Goal: Information Seeking & Learning: Check status

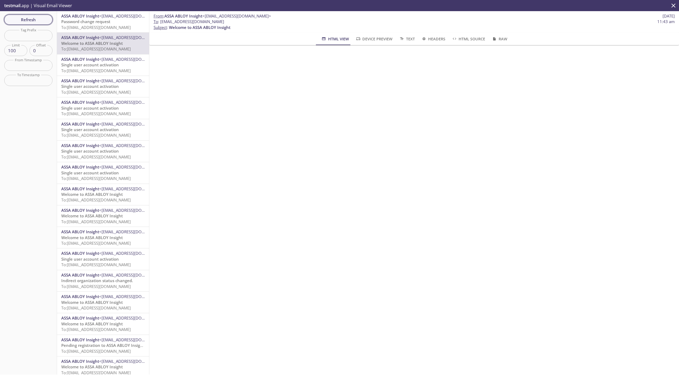
click at [37, 21] on span "Refresh" at bounding box center [28, 19] width 40 height 7
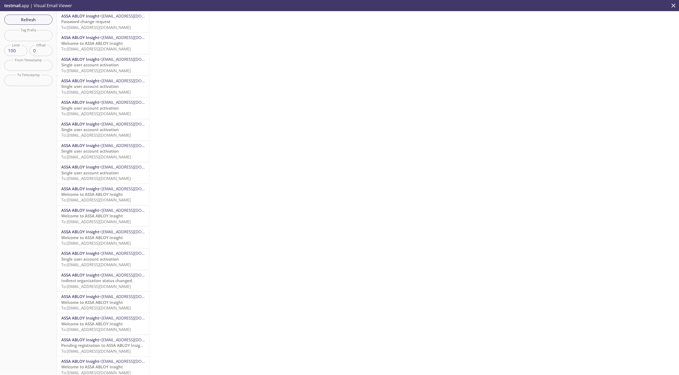
click at [674, 9] on icon "close" at bounding box center [673, 5] width 7 height 7
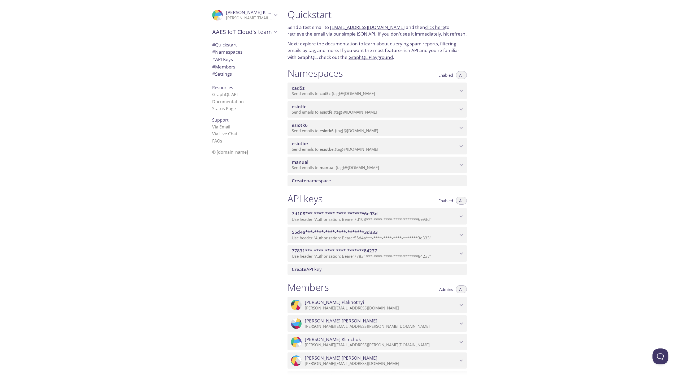
click at [311, 148] on span "Send emails to esiotbe . {tag} @[DOMAIN_NAME]" at bounding box center [335, 148] width 86 height 5
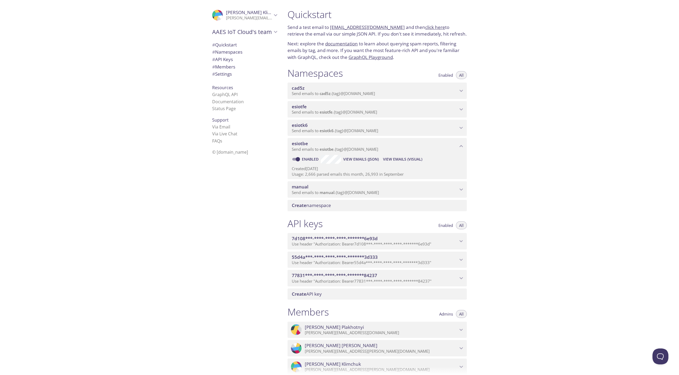
click at [392, 160] on span "View Emails (Visual)" at bounding box center [402, 159] width 39 height 6
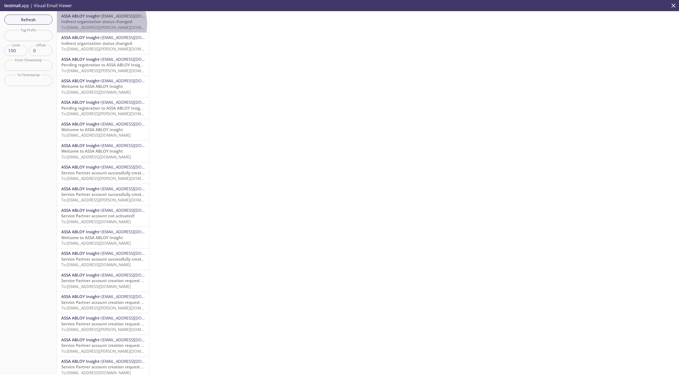
click at [98, 24] on span "Indirect organization status changed." at bounding box center [97, 21] width 72 height 5
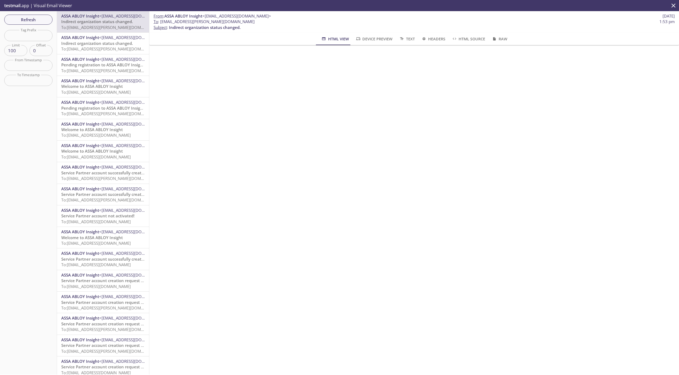
click at [114, 44] on span "Indirect organization status changed." at bounding box center [97, 43] width 72 height 5
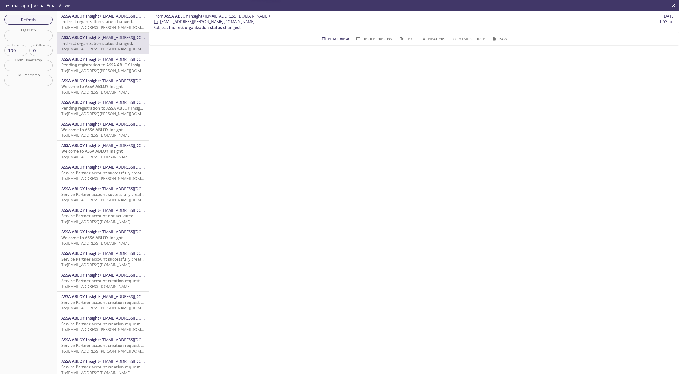
click at [109, 73] on span "To: [EMAIL_ADDRESS][PERSON_NAME][DOMAIN_NAME]" at bounding box center [111, 70] width 100 height 5
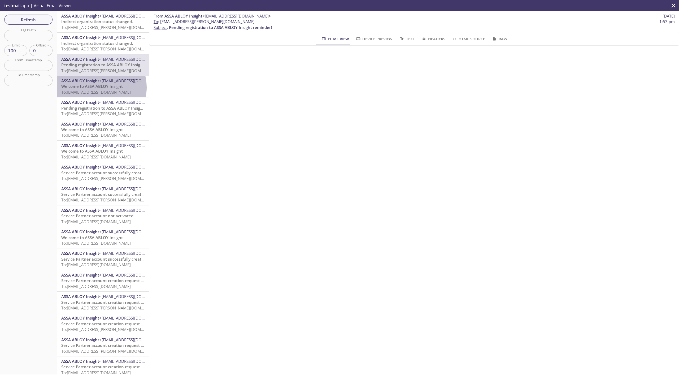
click at [97, 87] on span "Welcome to ASSA ABLOY Insight" at bounding box center [92, 86] width 62 height 5
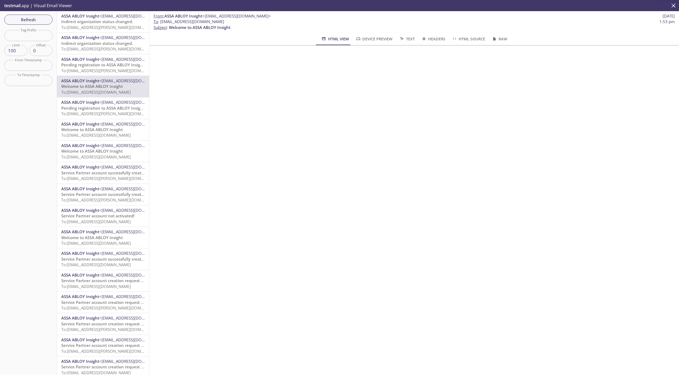
click at [93, 127] on span "Welcome to ASSA ABLOY Insight" at bounding box center [92, 129] width 62 height 5
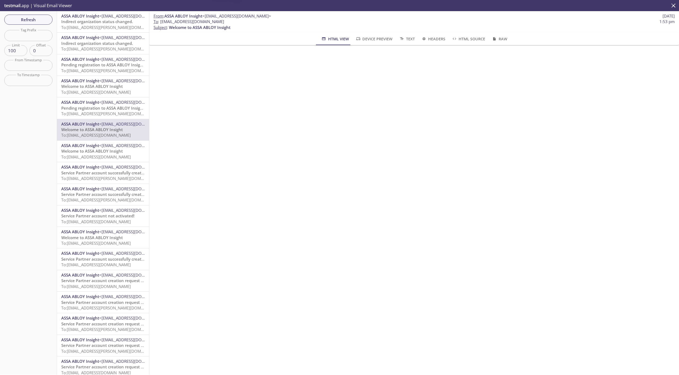
click at [93, 158] on span "To: [EMAIL_ADDRESS][DOMAIN_NAME]" at bounding box center [96, 156] width 70 height 5
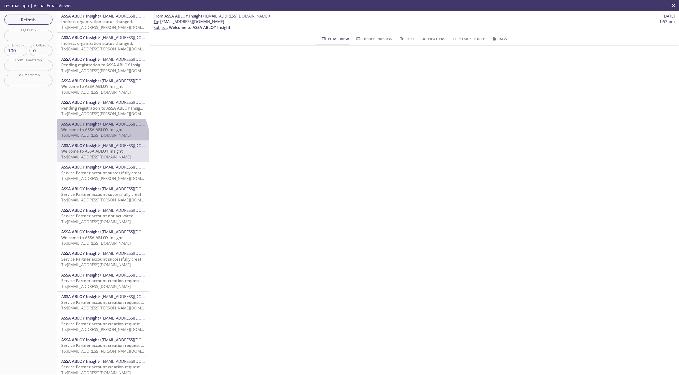
click at [95, 140] on div "ASSA ABLOY Insight <[EMAIL_ADDRESS][DOMAIN_NAME]> Welcome to ASSA ABLOY Insight…" at bounding box center [103, 129] width 92 height 21
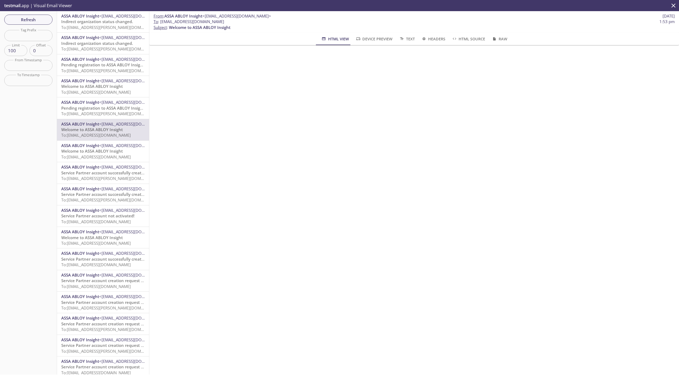
click at [93, 155] on span "To: [EMAIL_ADDRESS][DOMAIN_NAME]" at bounding box center [96, 156] width 70 height 5
click at [96, 146] on span "ASSA ABLOY Insight" at bounding box center [80, 145] width 38 height 5
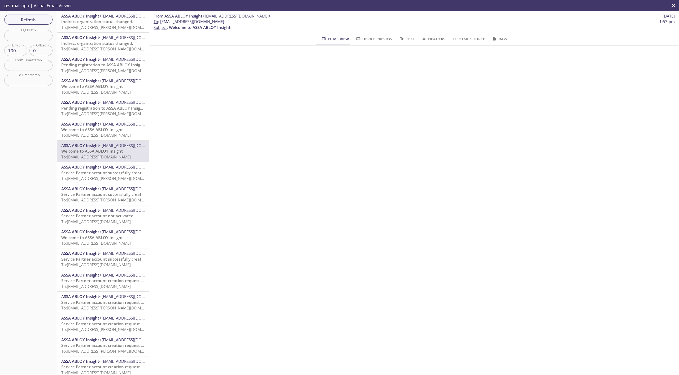
click at [98, 132] on span "Welcome to ASSA ABLOY Insight" at bounding box center [92, 129] width 62 height 5
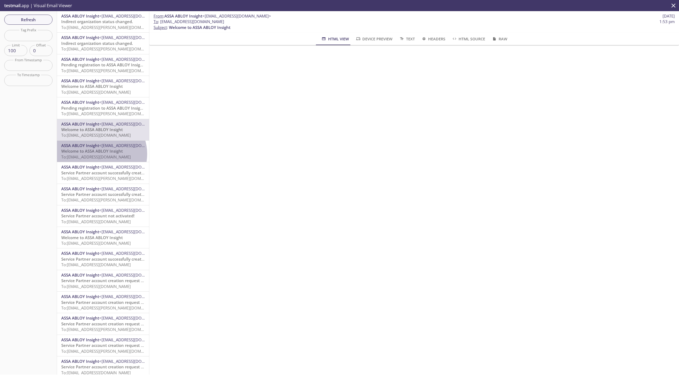
click at [99, 154] on span "Welcome to ASSA ABLOY Insight" at bounding box center [92, 150] width 62 height 5
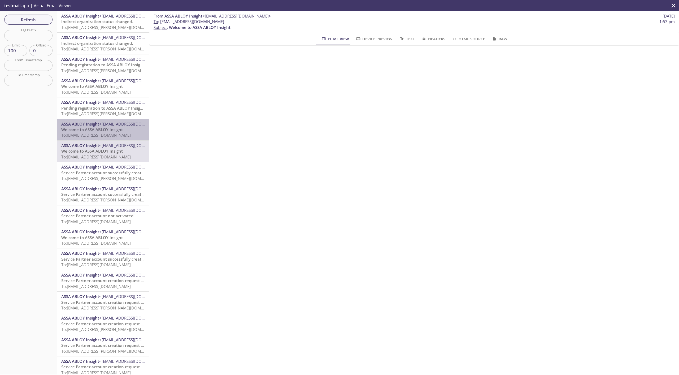
click at [108, 135] on span "To: [EMAIL_ADDRESS][DOMAIN_NAME]" at bounding box center [96, 134] width 70 height 5
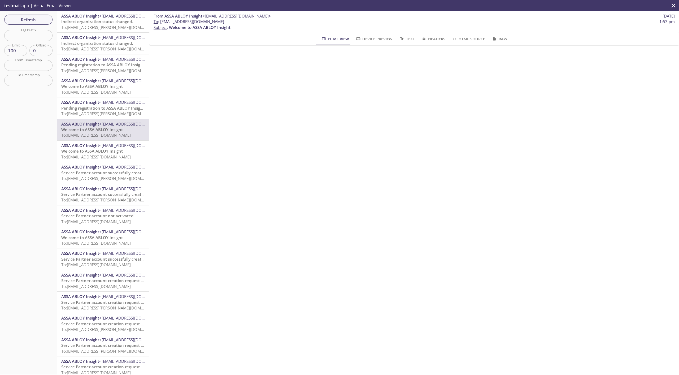
click at [101, 154] on span "To: [EMAIL_ADDRESS][DOMAIN_NAME]" at bounding box center [96, 156] width 70 height 5
